Goal: Book appointment/travel/reservation

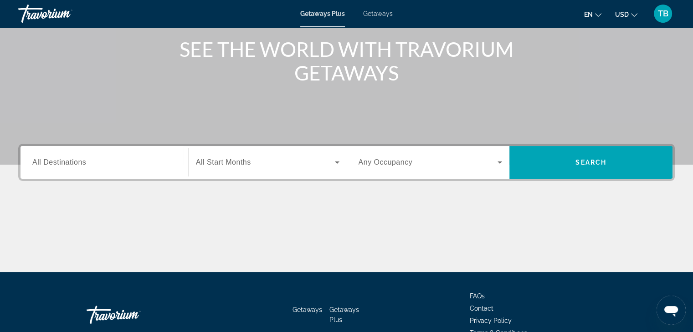
scroll to position [160, 0]
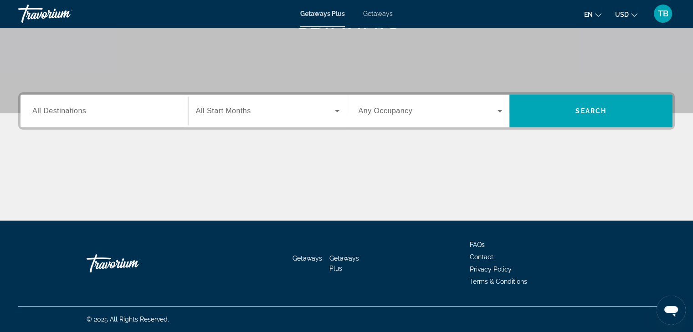
click at [46, 117] on div "Search widget" at bounding box center [104, 111] width 144 height 26
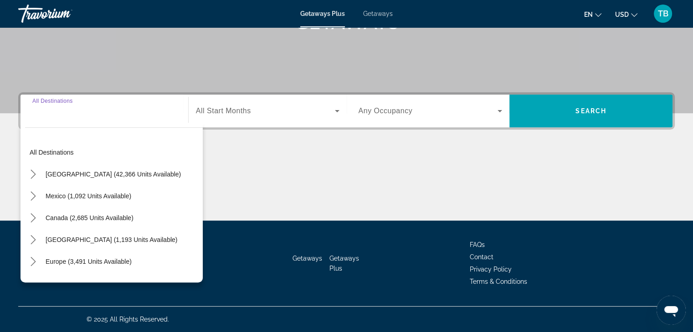
click at [51, 116] on input "Destination All Destinations" at bounding box center [104, 111] width 144 height 11
click at [54, 116] on input "Destination All Destinations" at bounding box center [104, 111] width 144 height 11
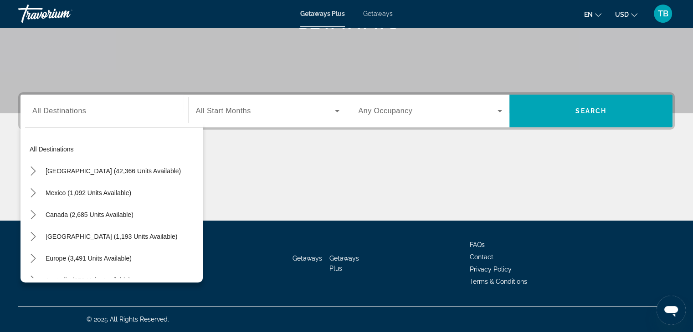
scroll to position [0, 0]
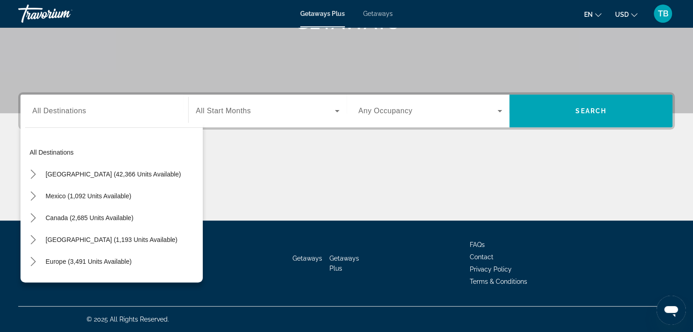
click at [43, 112] on span "All Destinations" at bounding box center [59, 111] width 54 height 8
click at [43, 112] on input "Destination All Destinations" at bounding box center [104, 111] width 144 height 11
click at [44, 113] on input "Destination All Destinations" at bounding box center [104, 111] width 144 height 11
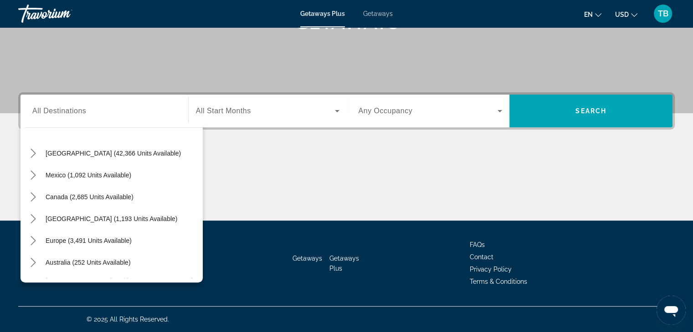
scroll to position [22, 0]
click at [60, 236] on span "Europe (3,491 units available)" at bounding box center [89, 239] width 86 height 7
type input "**********"
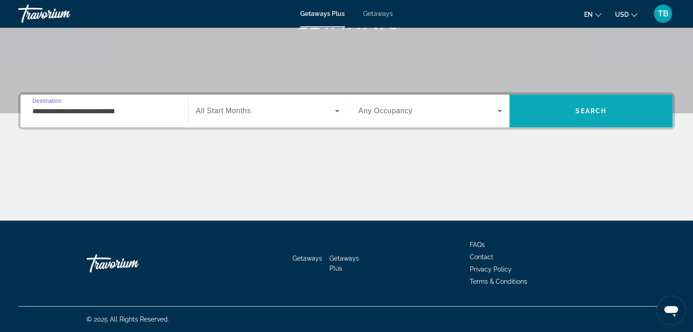
click at [583, 112] on span "Search" at bounding box center [590, 110] width 31 height 7
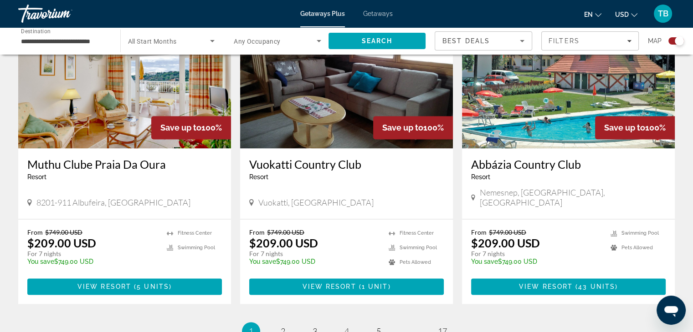
scroll to position [1384, 0]
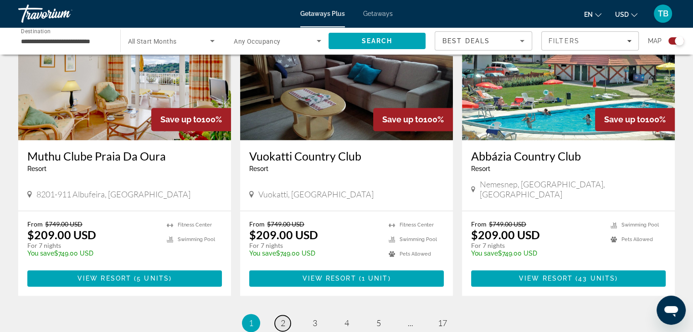
click at [282, 318] on span "2" at bounding box center [282, 323] width 5 height 10
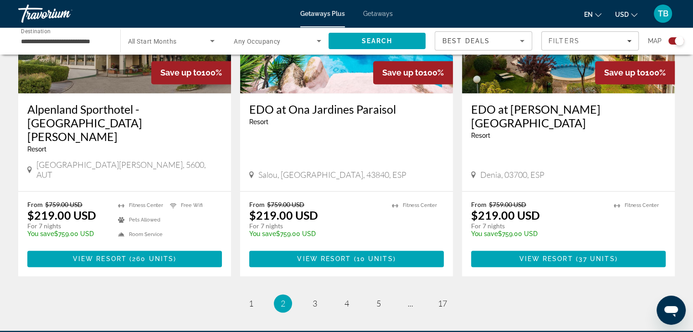
scroll to position [1436, 0]
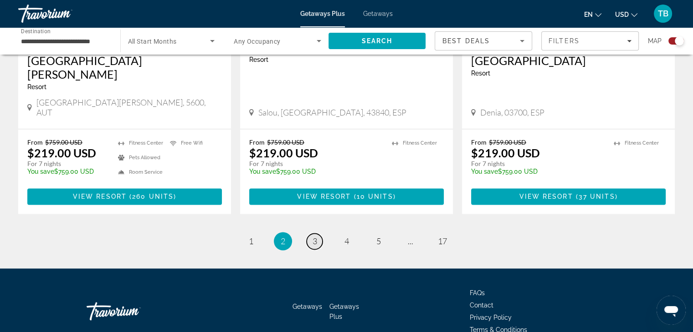
click at [316, 236] on span "3" at bounding box center [314, 241] width 5 height 10
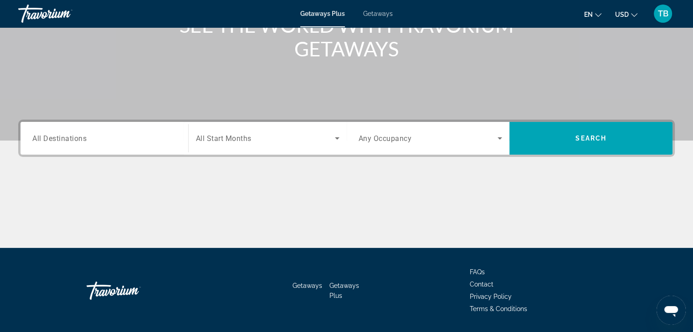
scroll to position [135, 0]
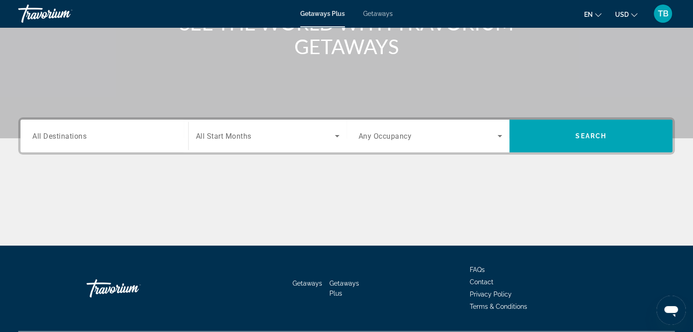
click at [36, 139] on span "All Destinations" at bounding box center [59, 136] width 54 height 9
click at [36, 139] on input "Destination All Destinations" at bounding box center [104, 136] width 144 height 11
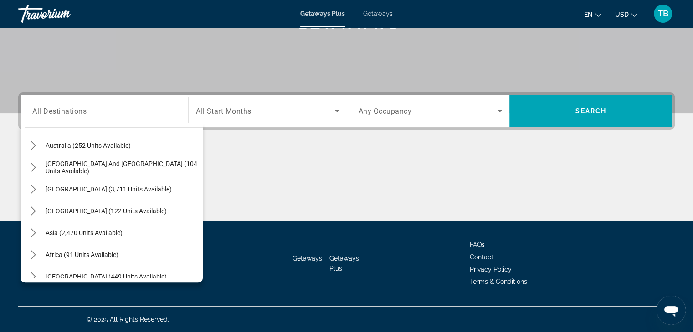
scroll to position [148, 0]
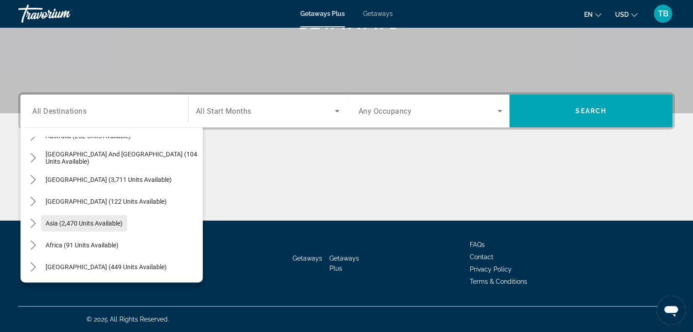
click at [51, 220] on span "Asia (2,470 units available)" at bounding box center [84, 223] width 77 height 7
type input "**********"
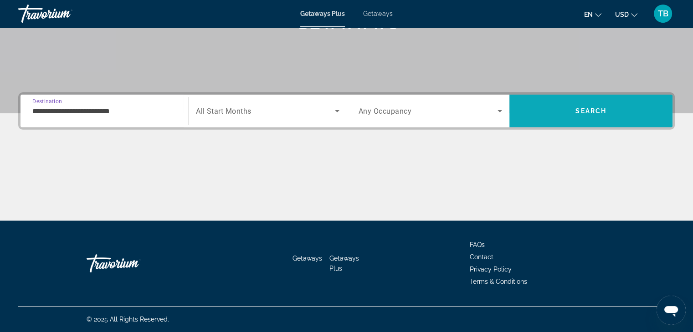
click at [577, 109] on span "Search" at bounding box center [590, 110] width 31 height 7
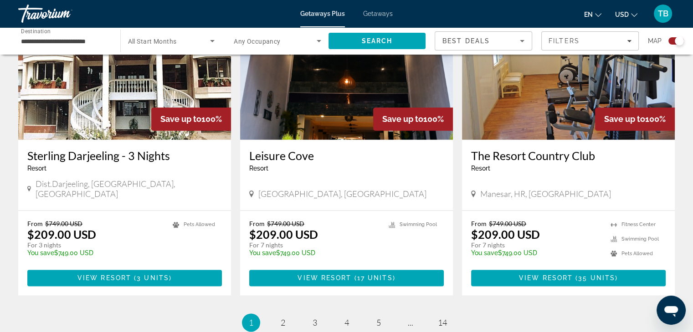
scroll to position [1388, 0]
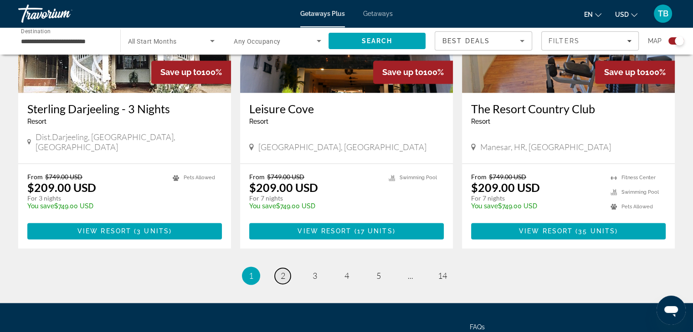
click at [285, 271] on span "2" at bounding box center [282, 276] width 5 height 10
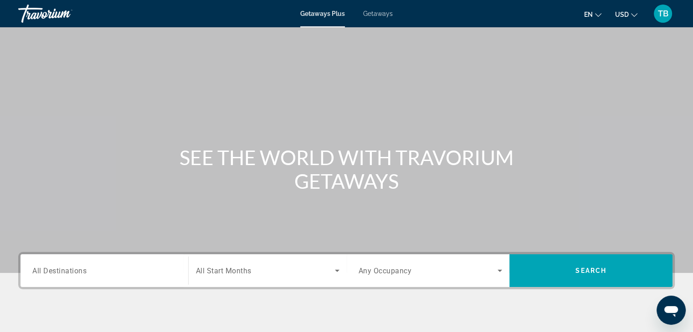
click at [41, 273] on span "All Destinations" at bounding box center [59, 270] width 54 height 9
click at [41, 273] on input "Destination All Destinations" at bounding box center [104, 271] width 144 height 11
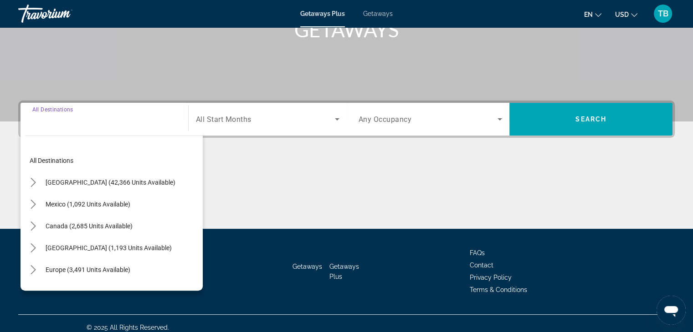
scroll to position [160, 0]
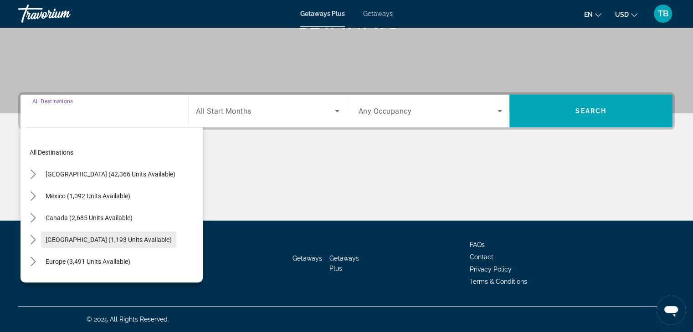
click at [73, 239] on span "[GEOGRAPHIC_DATA] (1,193 units available)" at bounding box center [109, 239] width 126 height 7
type input "**********"
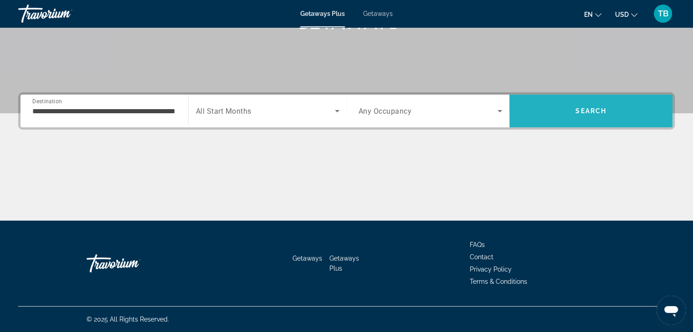
click at [578, 109] on span "Search" at bounding box center [590, 110] width 31 height 7
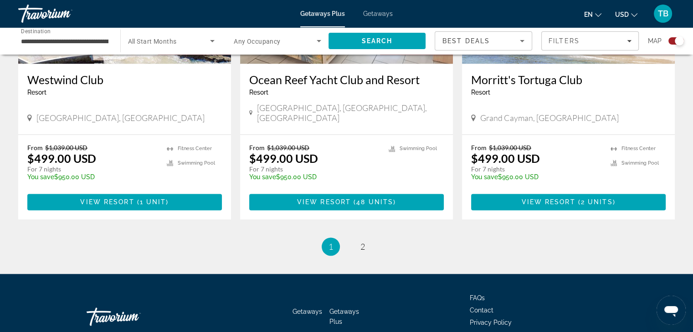
scroll to position [1405, 0]
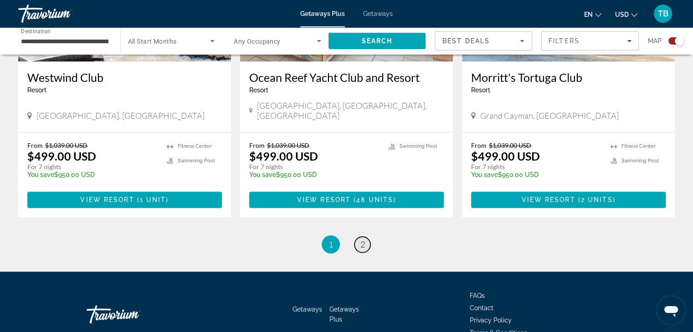
drag, startPoint x: 364, startPoint y: 208, endPoint x: 428, endPoint y: 218, distance: 64.9
click at [364, 239] on span "2" at bounding box center [362, 244] width 5 height 10
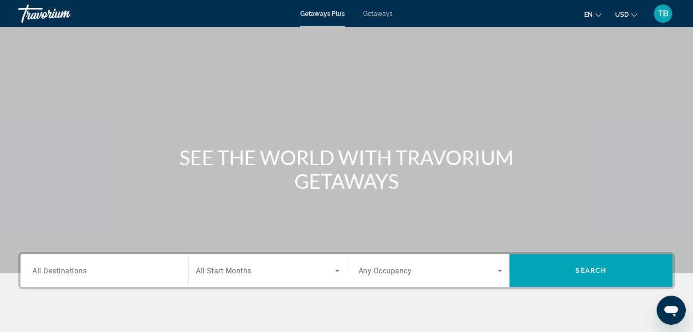
click at [38, 270] on span "All Destinations" at bounding box center [59, 270] width 54 height 9
click at [38, 270] on input "Destination All Destinations" at bounding box center [104, 271] width 144 height 11
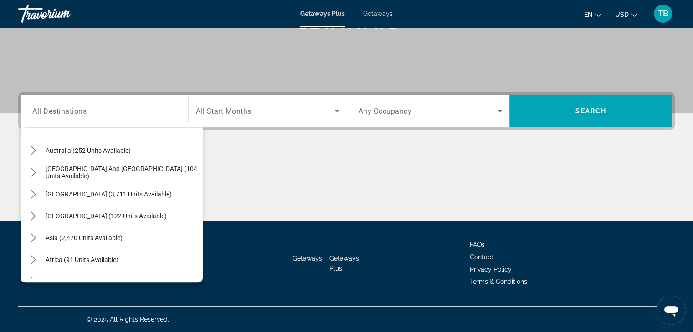
scroll to position [148, 0]
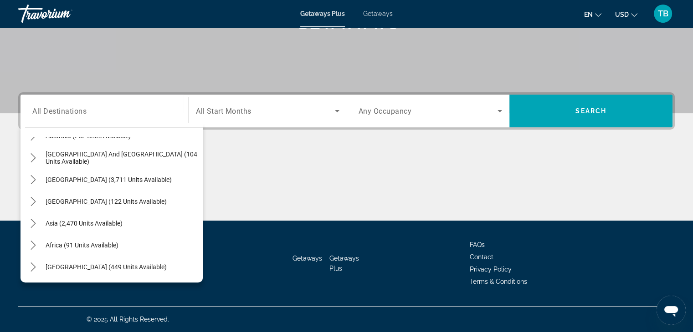
click at [56, 242] on span "Africa (91 units available)" at bounding box center [82, 245] width 73 height 7
type input "**********"
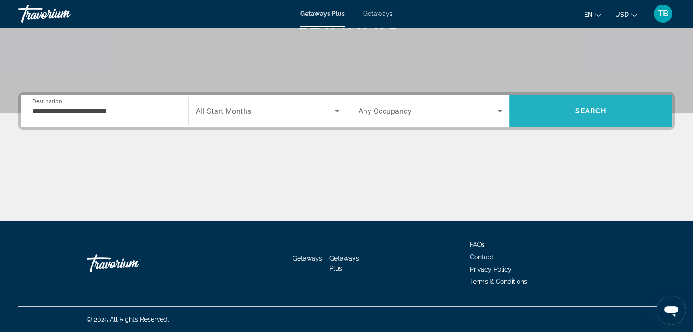
click at [604, 109] on span "Search" at bounding box center [590, 110] width 31 height 7
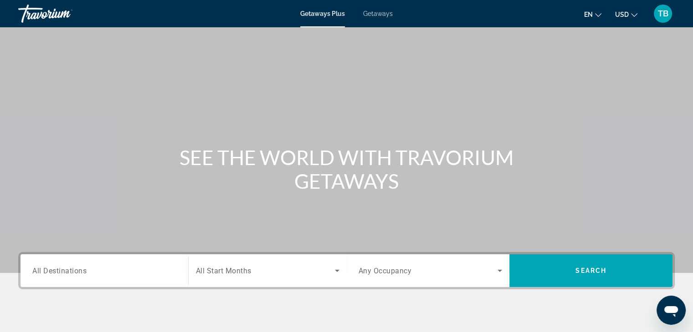
click at [34, 273] on span "All Destinations" at bounding box center [59, 270] width 54 height 9
click at [34, 273] on input "Destination All Destinations" at bounding box center [104, 271] width 144 height 11
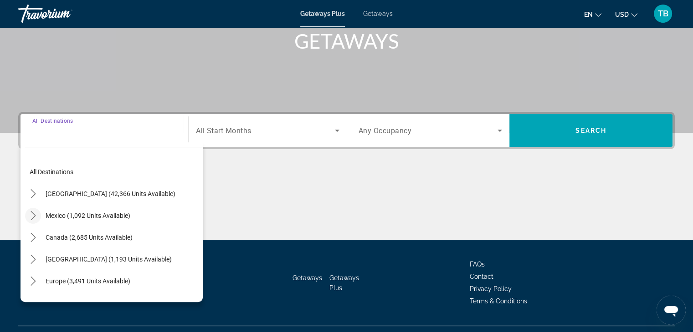
scroll to position [160, 0]
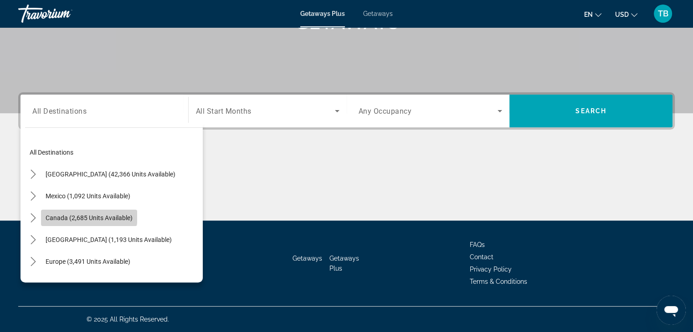
click at [59, 214] on span "Canada (2,685 units available)" at bounding box center [89, 217] width 87 height 7
type input "**********"
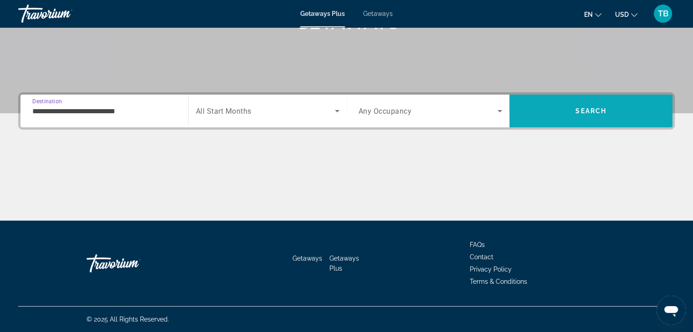
click at [588, 107] on span "Search" at bounding box center [590, 110] width 31 height 7
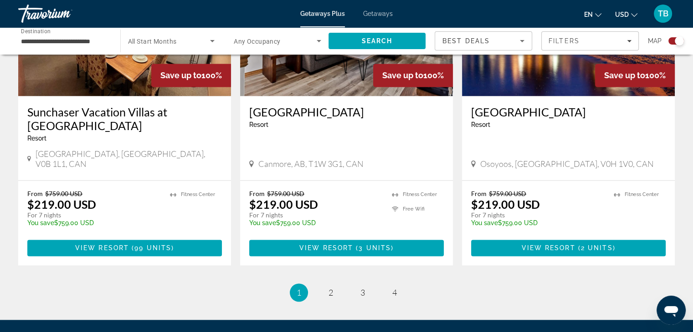
scroll to position [1463, 0]
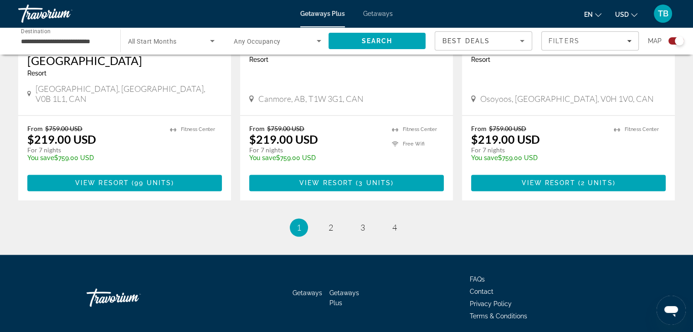
drag, startPoint x: 698, startPoint y: 274, endPoint x: 438, endPoint y: 201, distance: 269.5
click at [438, 219] on ul "1 / 4 You're on page 1 page 2 page 3 page 4" at bounding box center [346, 228] width 656 height 18
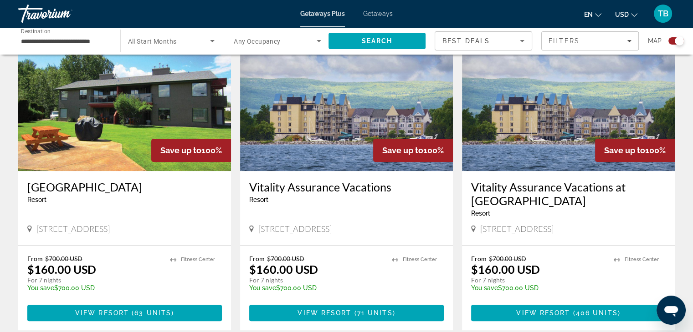
scroll to position [0, 0]
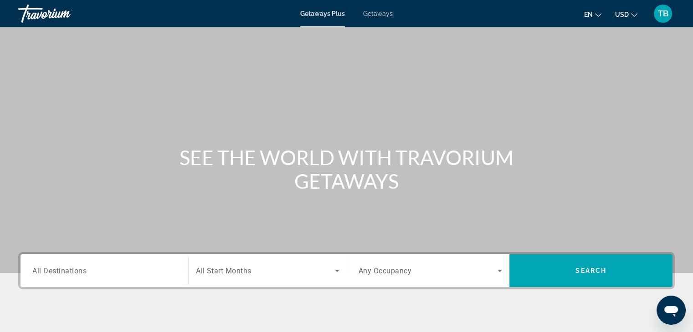
click at [36, 273] on span "All Destinations" at bounding box center [59, 270] width 54 height 9
click at [36, 273] on input "Destination All Destinations" at bounding box center [104, 271] width 144 height 11
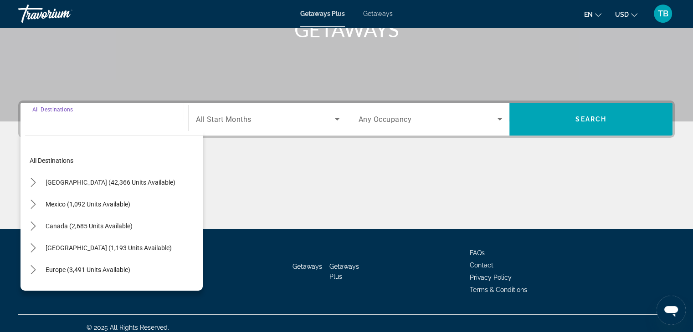
scroll to position [160, 0]
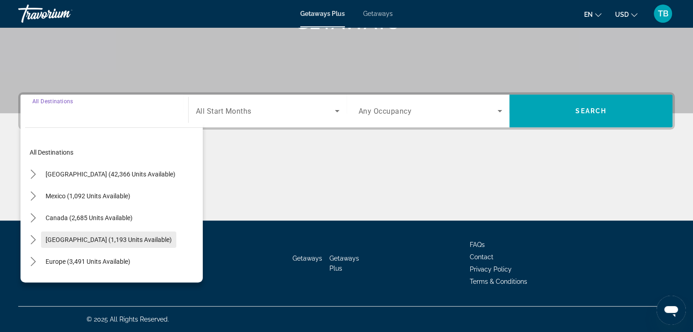
click at [81, 237] on span "[GEOGRAPHIC_DATA] (1,193 units available)" at bounding box center [109, 239] width 126 height 7
type input "**********"
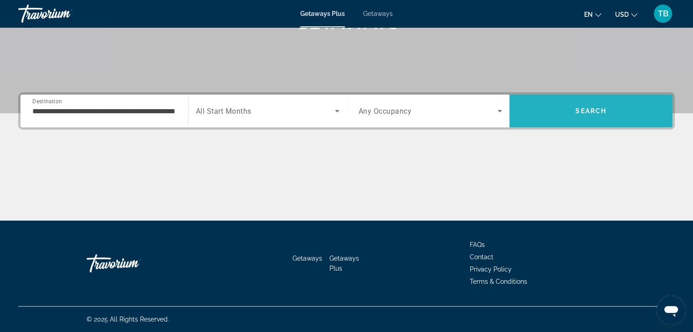
click at [600, 108] on span "Search" at bounding box center [590, 110] width 31 height 7
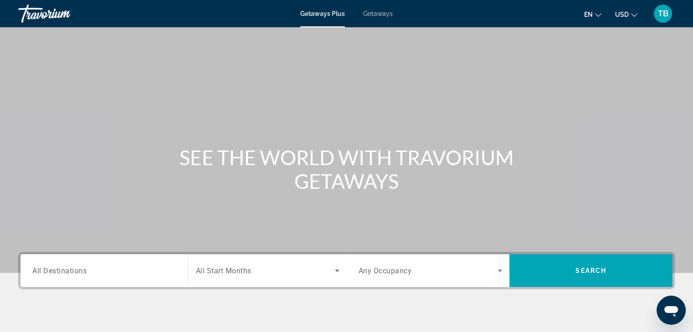
click at [39, 272] on span "All Destinations" at bounding box center [59, 270] width 54 height 9
click at [39, 272] on input "Destination All Destinations" at bounding box center [104, 271] width 144 height 11
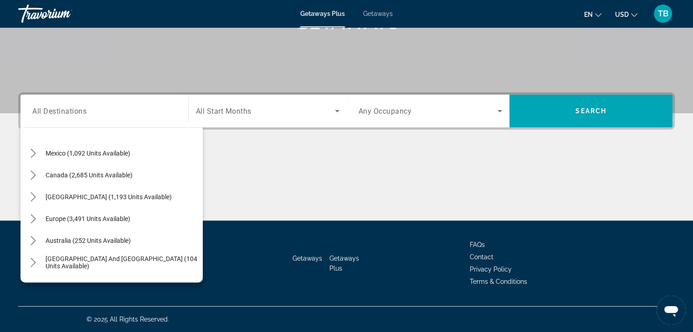
scroll to position [51, 0]
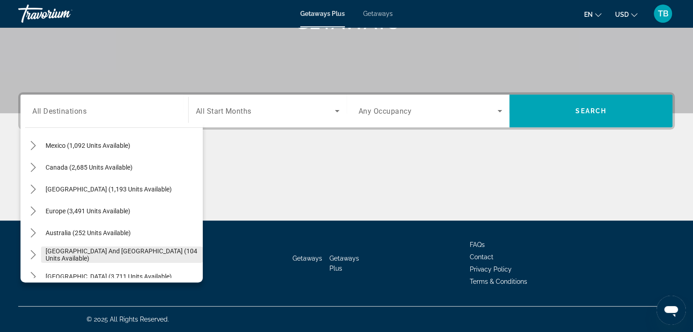
click at [62, 254] on span "[GEOGRAPHIC_DATA] and [GEOGRAPHIC_DATA] (104 units available)" at bounding box center [122, 255] width 153 height 15
type input "**********"
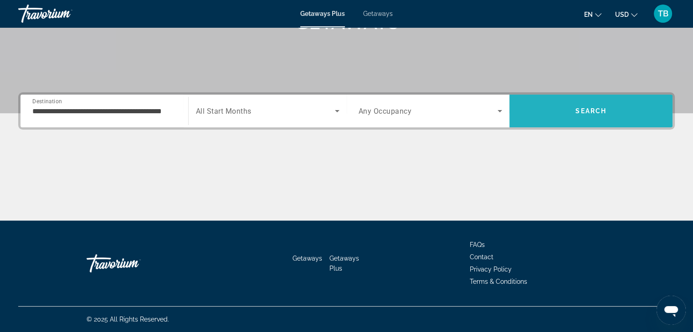
click at [578, 108] on span "Search" at bounding box center [590, 110] width 31 height 7
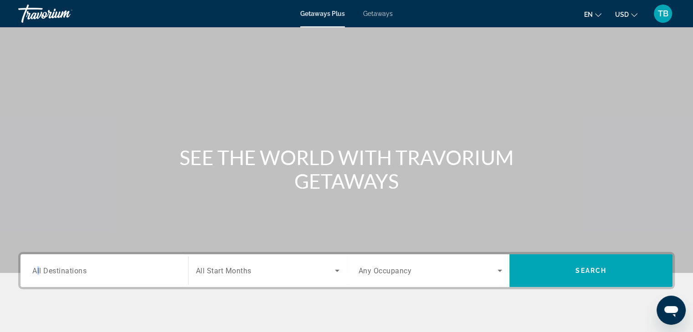
click at [38, 275] on span "All Destinations" at bounding box center [59, 270] width 54 height 9
click at [38, 275] on input "Destination All Destinations" at bounding box center [104, 271] width 144 height 11
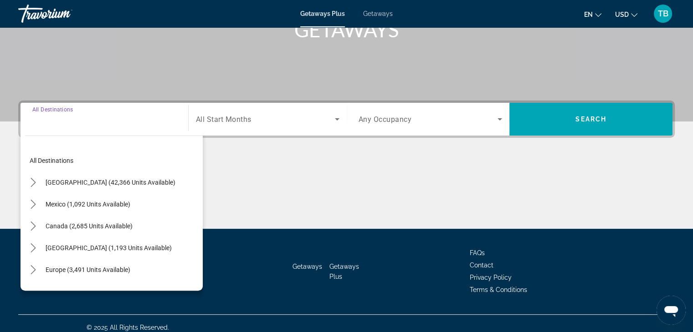
scroll to position [160, 0]
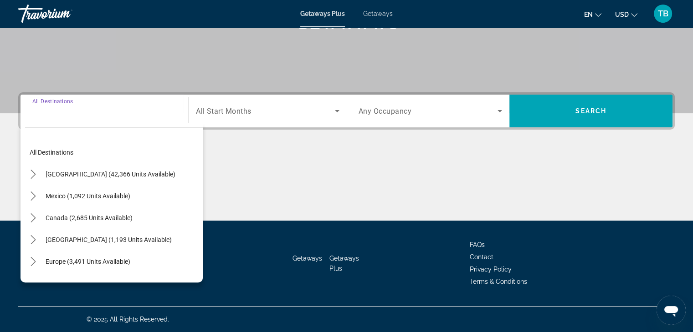
drag, startPoint x: 72, startPoint y: 169, endPoint x: 81, endPoint y: 169, distance: 8.7
click at [73, 169] on span "Select destination: United States (42,366 units available)" at bounding box center [110, 174] width 139 height 22
type input "**********"
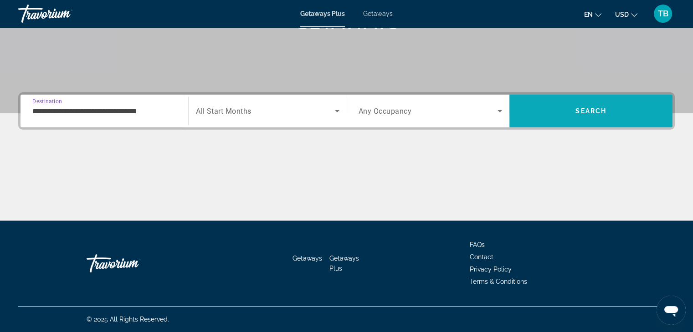
click at [585, 110] on span "Search" at bounding box center [590, 110] width 31 height 7
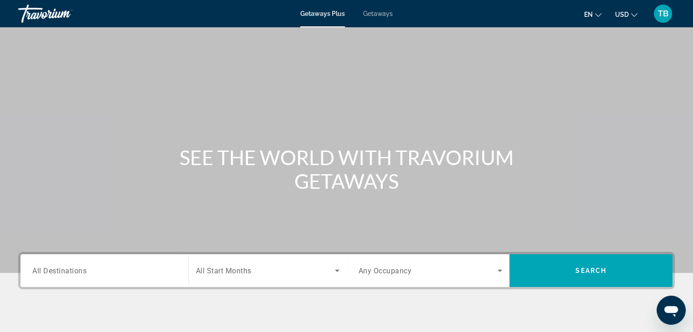
click at [32, 272] on span "All Destinations" at bounding box center [59, 270] width 54 height 9
click at [32, 272] on input "Destination All Destinations" at bounding box center [104, 271] width 144 height 11
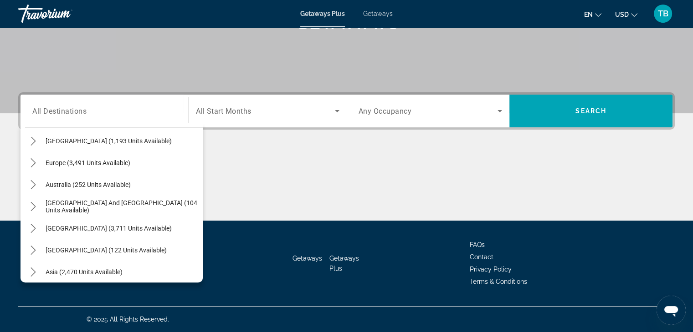
scroll to position [98, 0]
drag, startPoint x: 76, startPoint y: 208, endPoint x: 89, endPoint y: 199, distance: 15.5
click at [76, 207] on span "[GEOGRAPHIC_DATA] and [GEOGRAPHIC_DATA] (104 units available)" at bounding box center [122, 207] width 153 height 15
type input "**********"
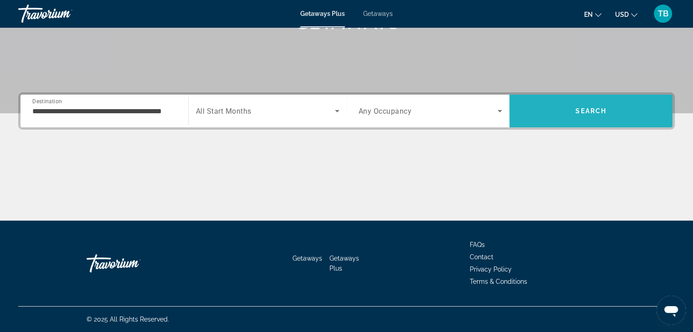
click at [569, 105] on span "Search" at bounding box center [590, 111] width 163 height 22
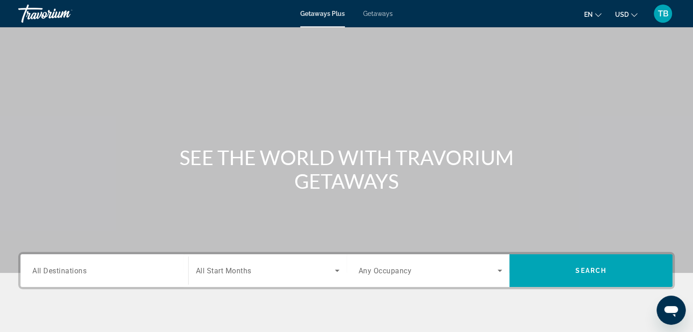
click at [40, 275] on input "Destination All Destinations" at bounding box center [104, 271] width 144 height 11
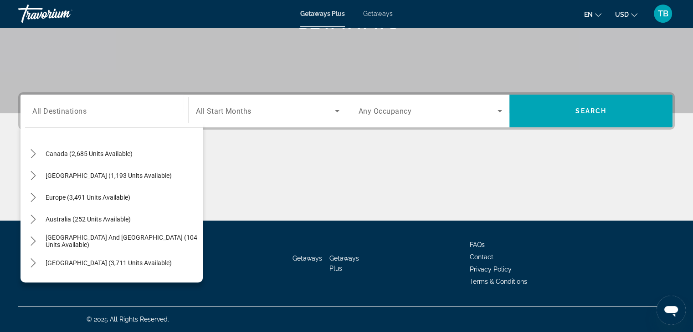
scroll to position [73, 0]
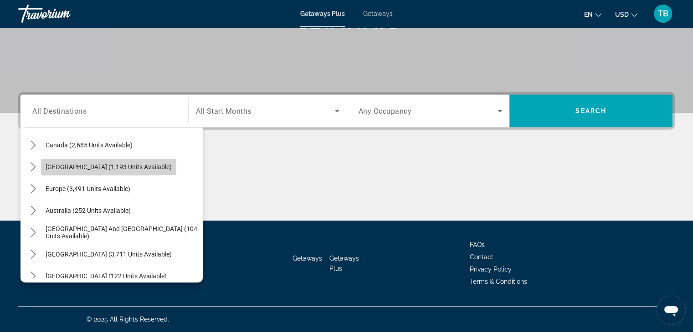
click at [61, 168] on span "[GEOGRAPHIC_DATA] (1,193 units available)" at bounding box center [109, 166] width 126 height 7
type input "**********"
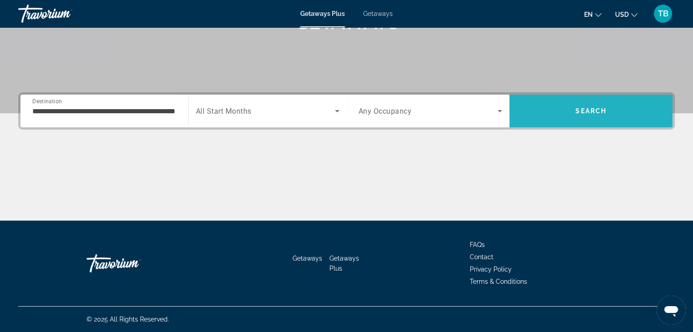
click at [583, 115] on span "Search" at bounding box center [590, 111] width 163 height 22
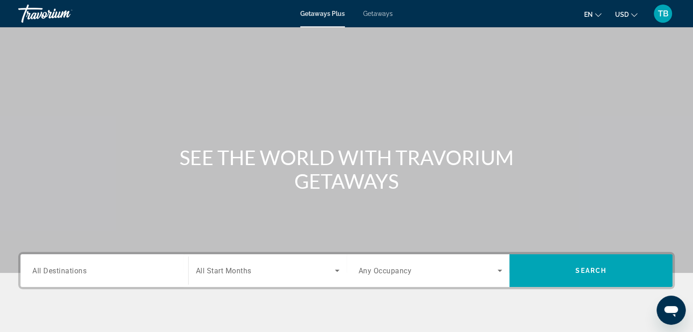
click at [38, 273] on span "All Destinations" at bounding box center [59, 270] width 54 height 9
click at [38, 273] on input "Destination All Destinations" at bounding box center [104, 271] width 144 height 11
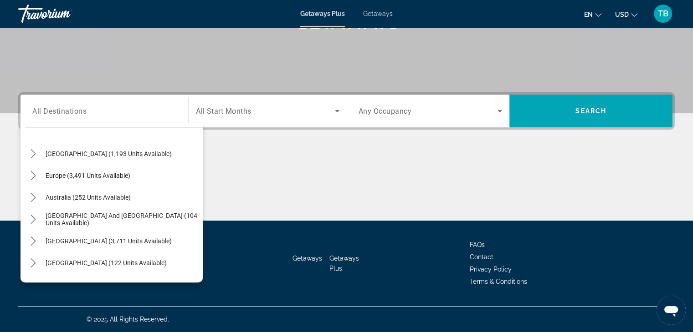
scroll to position [89, 0]
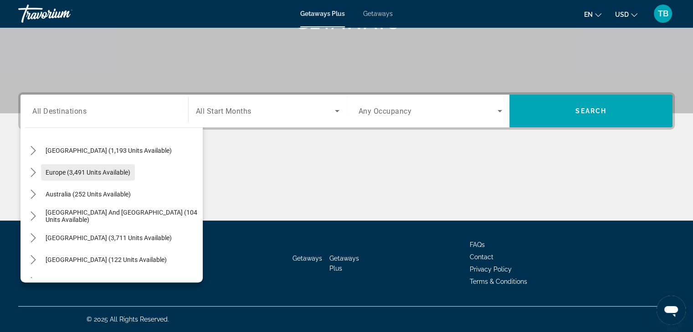
click at [62, 172] on span "Europe (3,491 units available)" at bounding box center [88, 172] width 85 height 7
type input "**********"
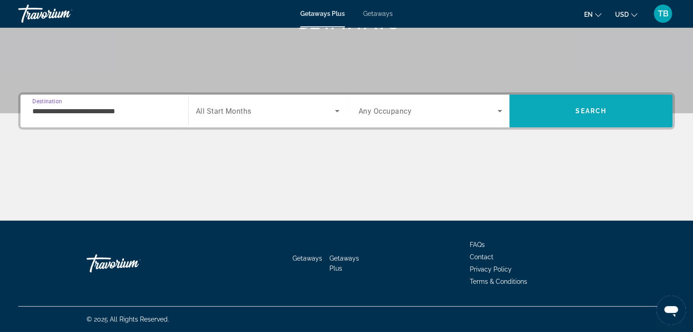
click at [592, 112] on span "Search" at bounding box center [590, 110] width 31 height 7
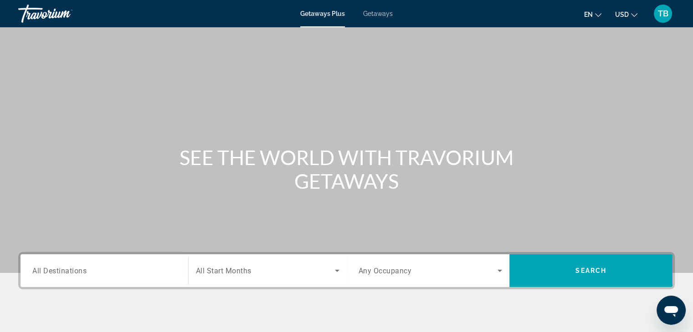
click at [42, 277] on div "Search widget" at bounding box center [104, 271] width 144 height 26
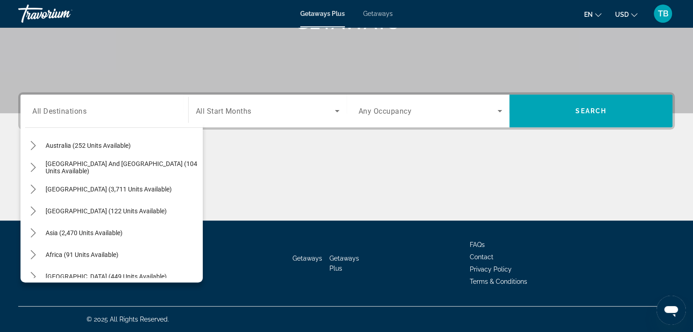
scroll to position [148, 0]
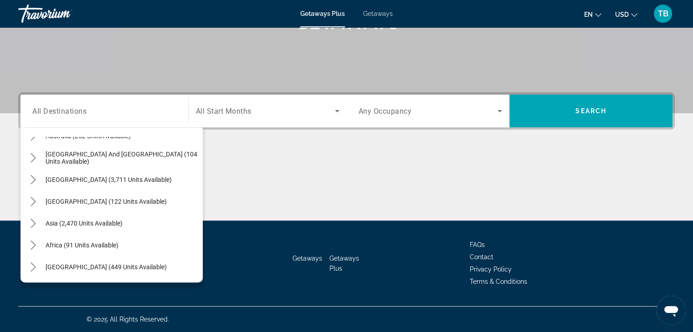
click at [51, 178] on span "[GEOGRAPHIC_DATA] (3,711 units available)" at bounding box center [109, 179] width 126 height 7
type input "**********"
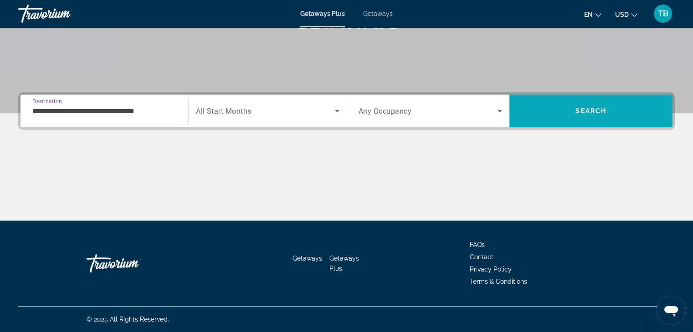
click at [587, 112] on span "Search" at bounding box center [590, 110] width 31 height 7
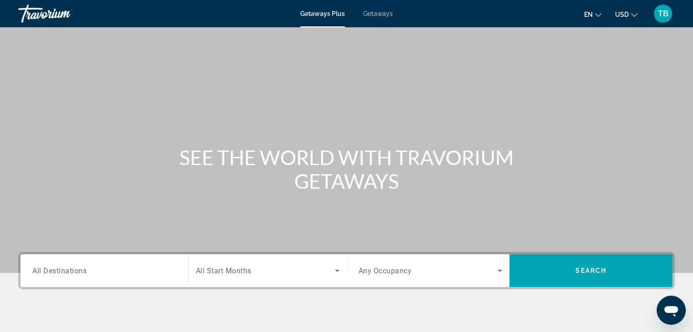
click at [40, 272] on span "All Destinations" at bounding box center [59, 270] width 54 height 9
click at [40, 272] on input "Destination All Destinations" at bounding box center [104, 271] width 144 height 11
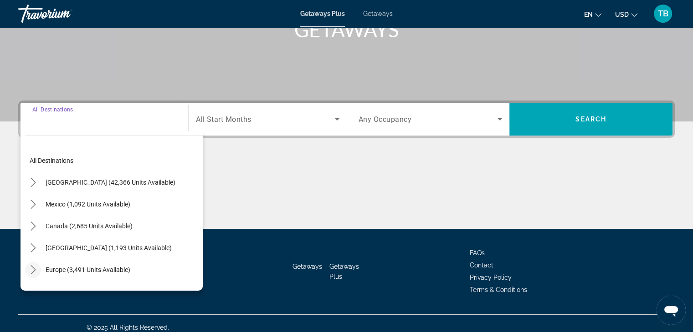
scroll to position [160, 0]
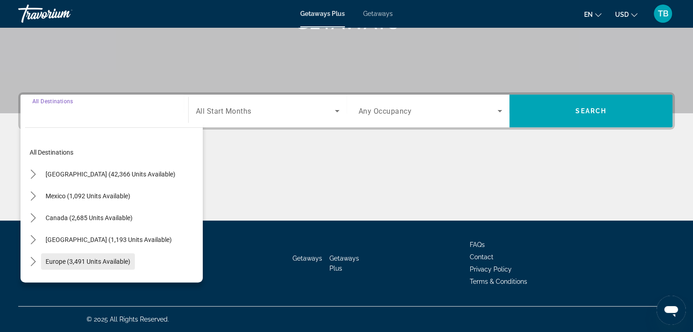
click at [64, 260] on span "Europe (3,491 units available)" at bounding box center [88, 261] width 85 height 7
type input "**********"
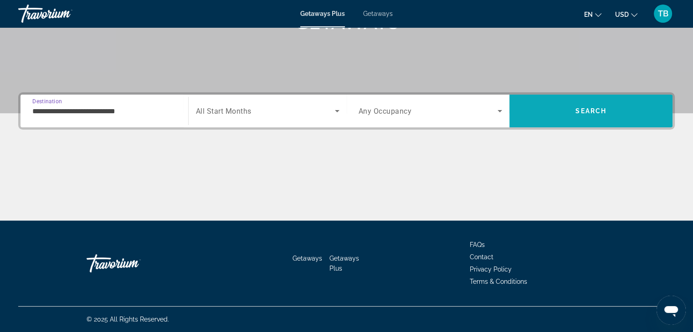
click at [574, 112] on span "Search" at bounding box center [590, 111] width 163 height 22
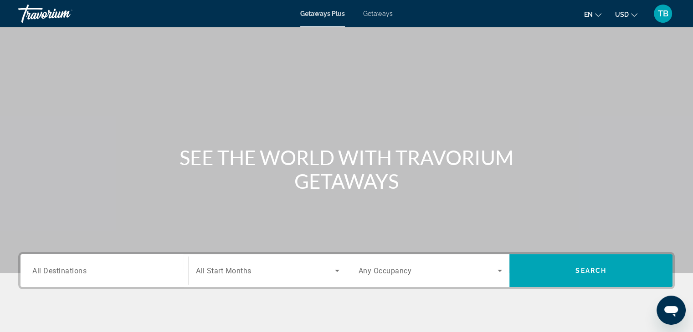
click at [38, 272] on span "All Destinations" at bounding box center [59, 270] width 54 height 9
click at [38, 272] on input "Destination All Destinations" at bounding box center [104, 271] width 144 height 11
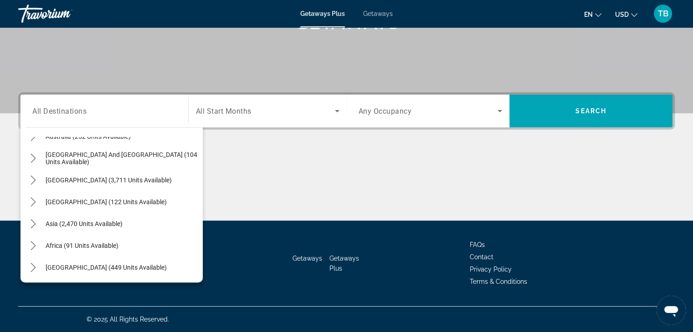
scroll to position [148, 0]
click at [56, 246] on span "Africa (91 units available)" at bounding box center [82, 245] width 73 height 7
type input "**********"
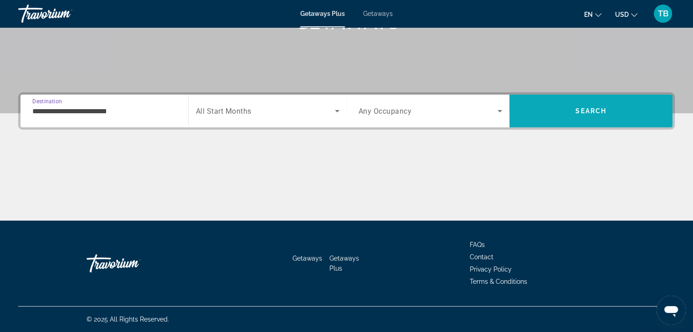
click at [597, 110] on span "Search" at bounding box center [590, 110] width 31 height 7
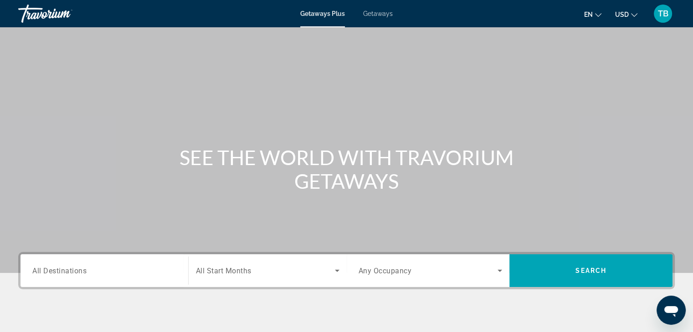
click at [35, 272] on span "All Destinations" at bounding box center [59, 270] width 54 height 9
click at [35, 272] on input "Destination All Destinations" at bounding box center [104, 271] width 144 height 11
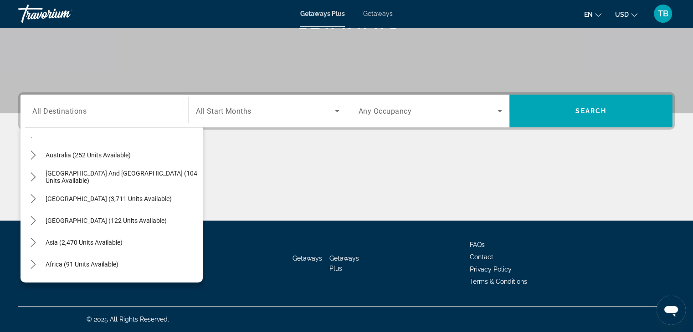
scroll to position [148, 0]
